Goal: Transaction & Acquisition: Book appointment/travel/reservation

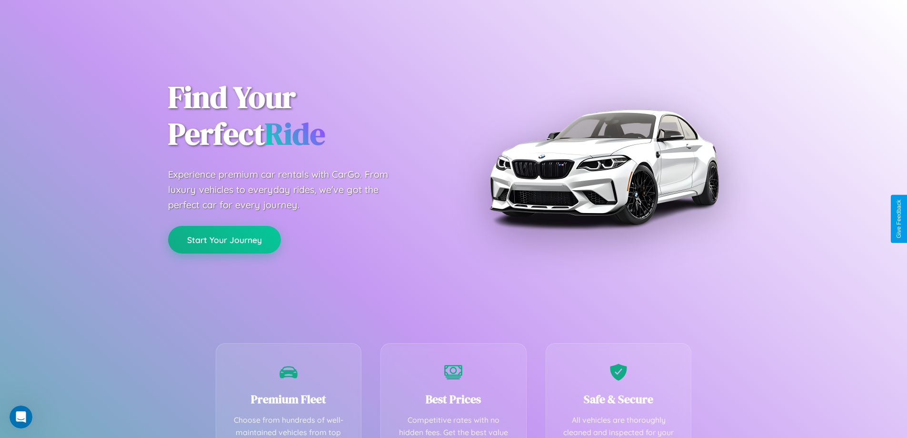
click at [224, 240] on button "Start Your Journey" at bounding box center [224, 240] width 113 height 28
click at [224, 239] on button "Start Your Journey" at bounding box center [224, 240] width 113 height 28
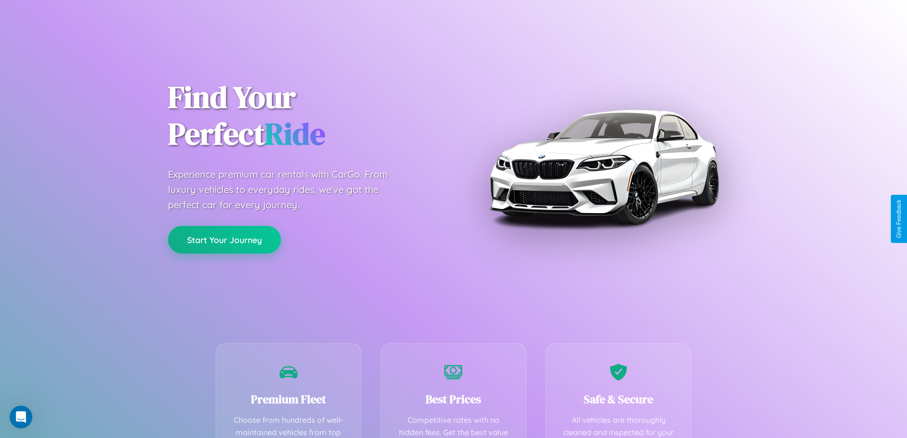
click at [224, 239] on button "Start Your Journey" at bounding box center [224, 240] width 113 height 28
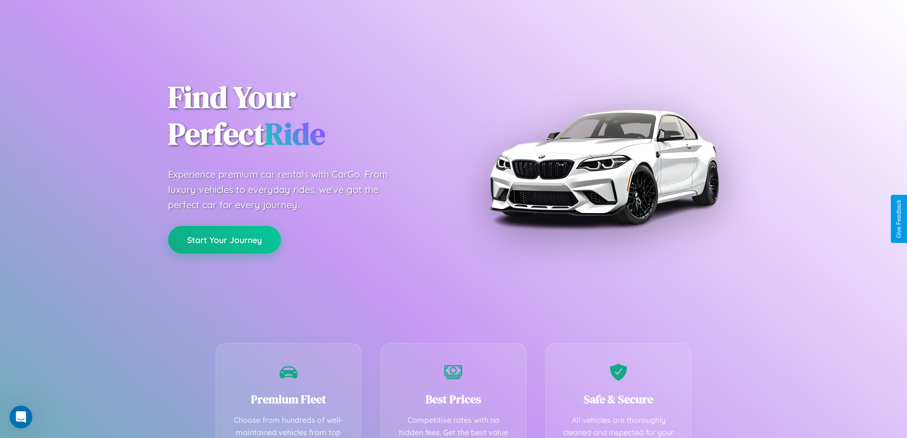
click at [224, 239] on button "Start Your Journey" at bounding box center [224, 240] width 113 height 28
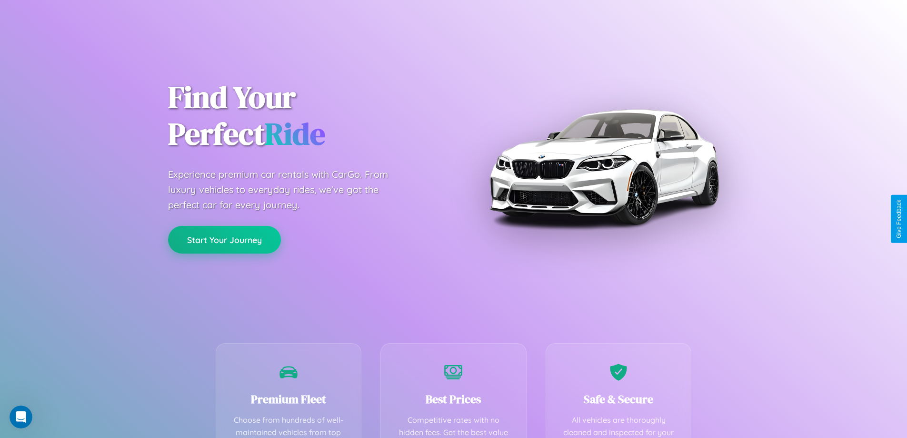
click at [224, 239] on button "Start Your Journey" at bounding box center [224, 240] width 113 height 28
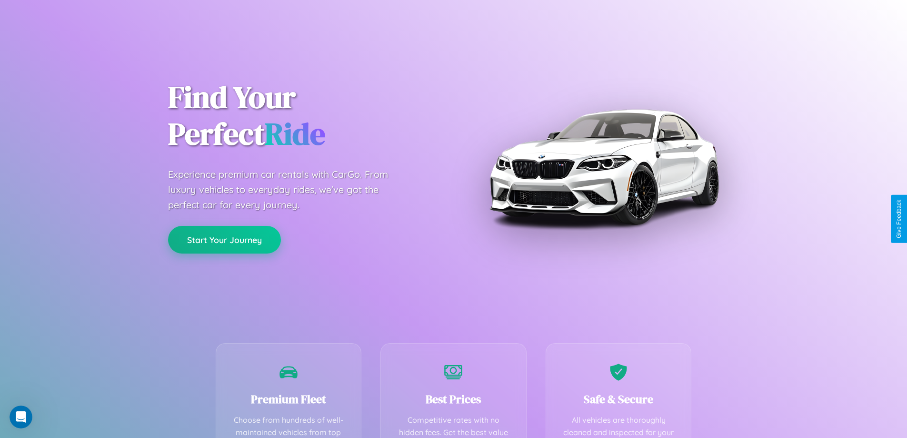
click at [224, 239] on button "Start Your Journey" at bounding box center [224, 240] width 113 height 28
